Goal: Task Accomplishment & Management: Manage account settings

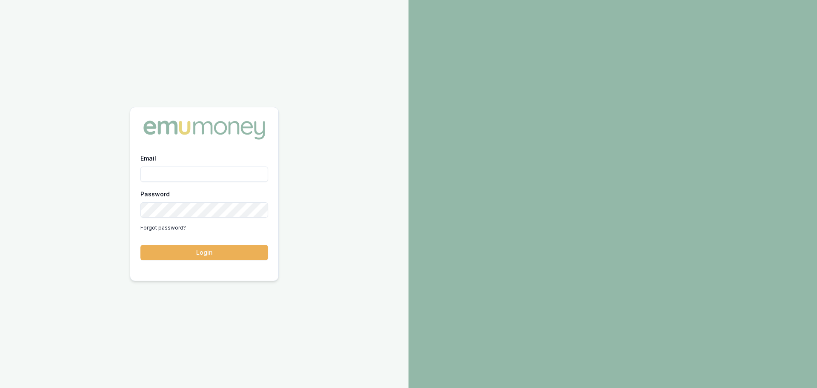
click at [173, 172] on input "Email" at bounding box center [204, 173] width 128 height 15
type input "[PERSON_NAME][EMAIL_ADDRESS][PERSON_NAME][DOMAIN_NAME]"
click at [189, 256] on button "Login" at bounding box center [204, 252] width 128 height 15
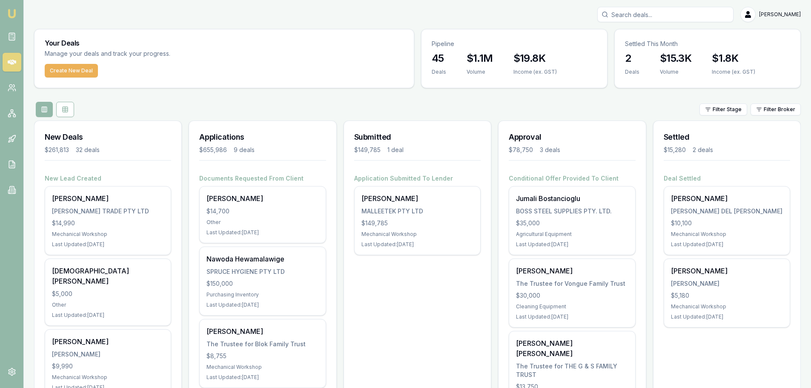
click at [486, 112] on div "Filter Stage Filter Broker" at bounding box center [417, 109] width 766 height 15
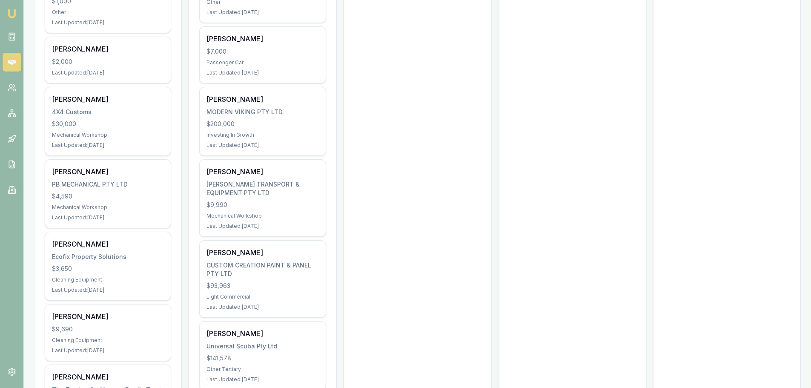
scroll to position [426, 0]
